Goal: Go to known website: Go to known website

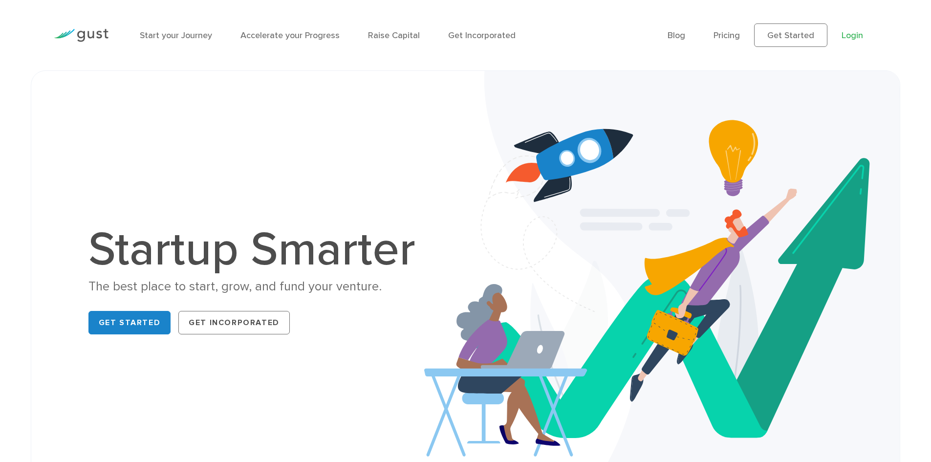
click at [850, 36] on link "Login" at bounding box center [853, 35] width 22 height 10
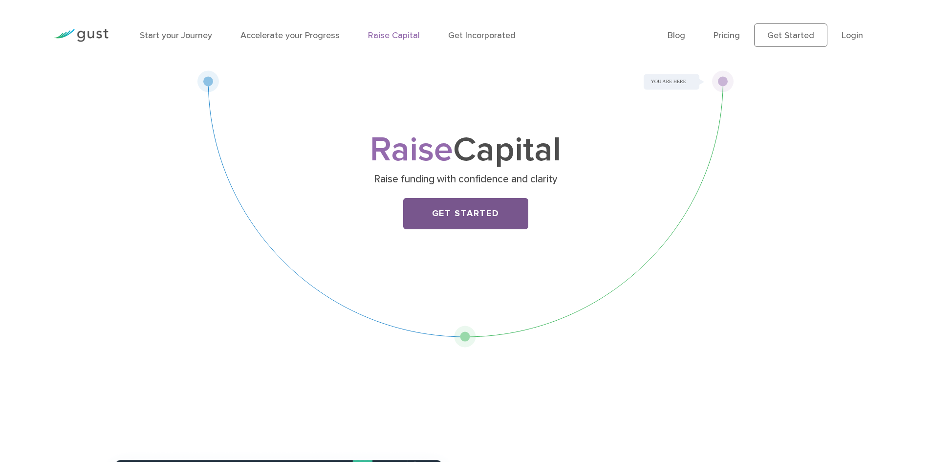
click at [491, 215] on link "Get Started" at bounding box center [465, 213] width 125 height 31
